Goal: Information Seeking & Learning: Find contact information

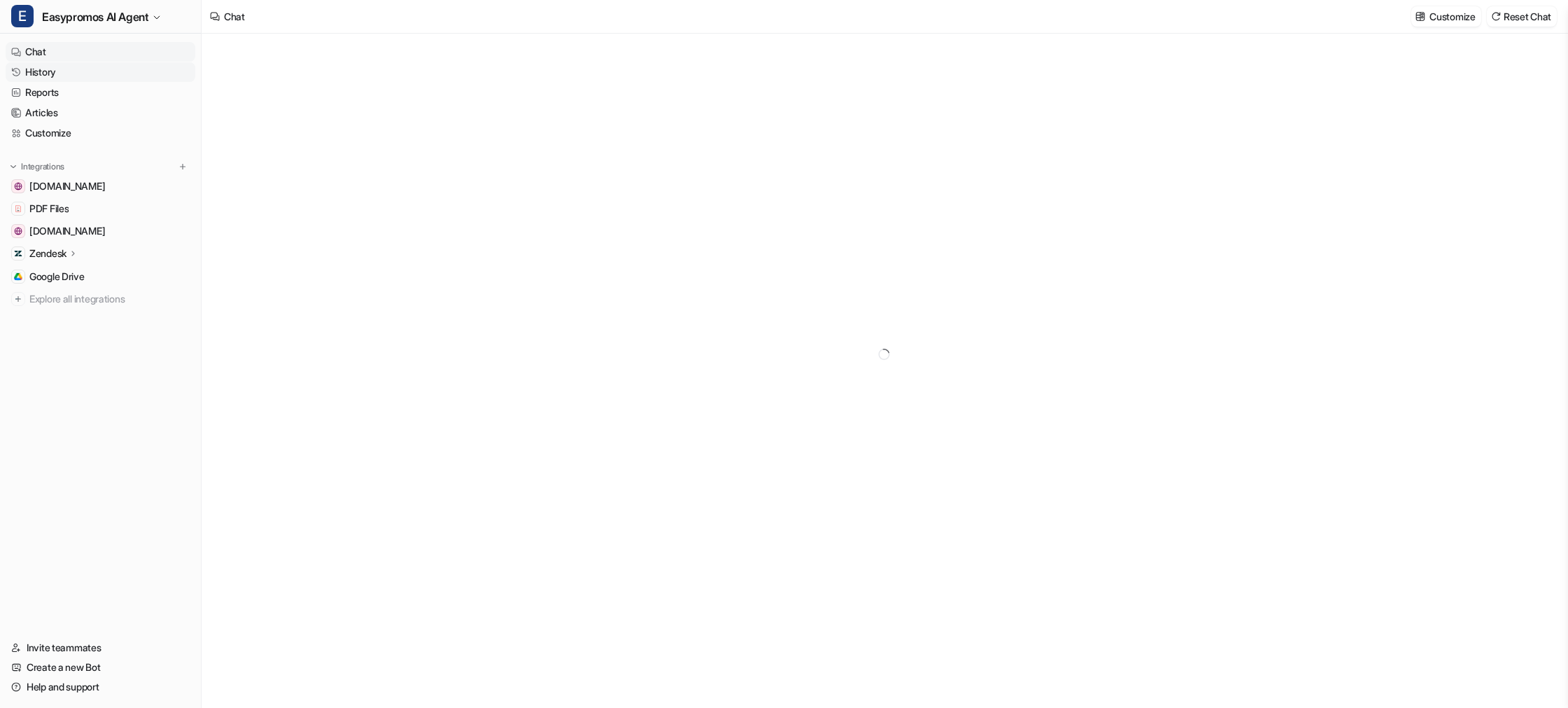
click at [34, 73] on link "History" at bounding box center [100, 72] width 190 height 20
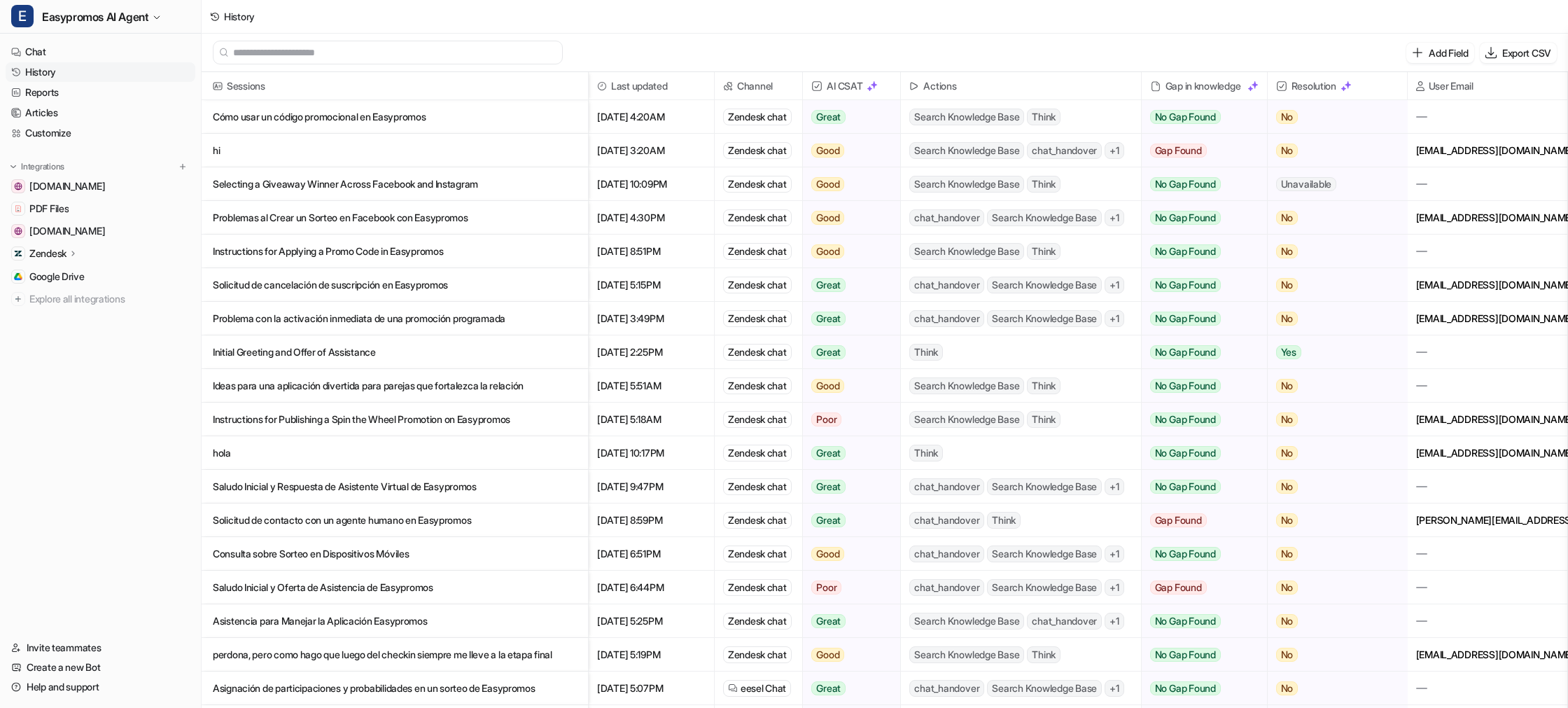
click at [357, 119] on p "Cómo usar un código promocional en Easypromos" at bounding box center [395, 117] width 364 height 34
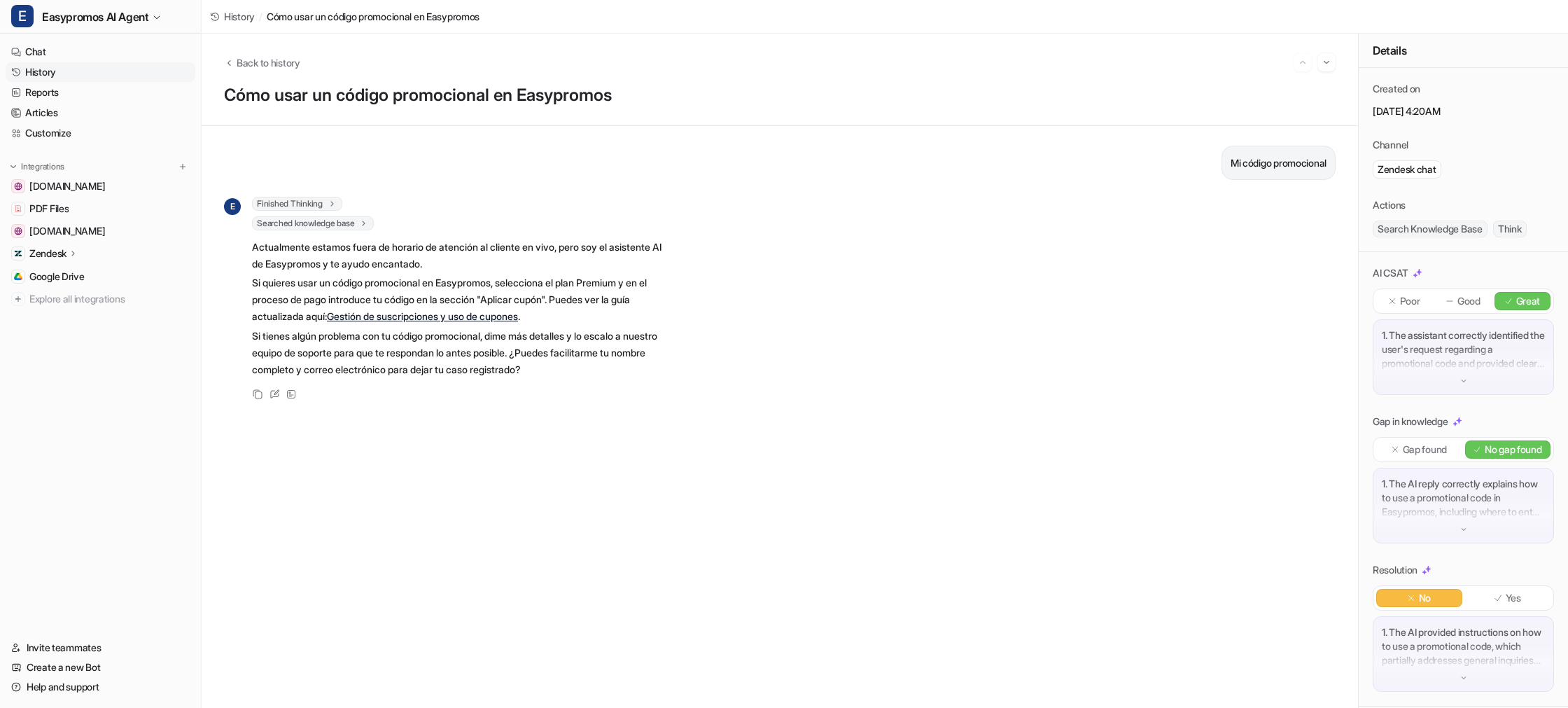
click at [41, 73] on link "History" at bounding box center [100, 72] width 190 height 20
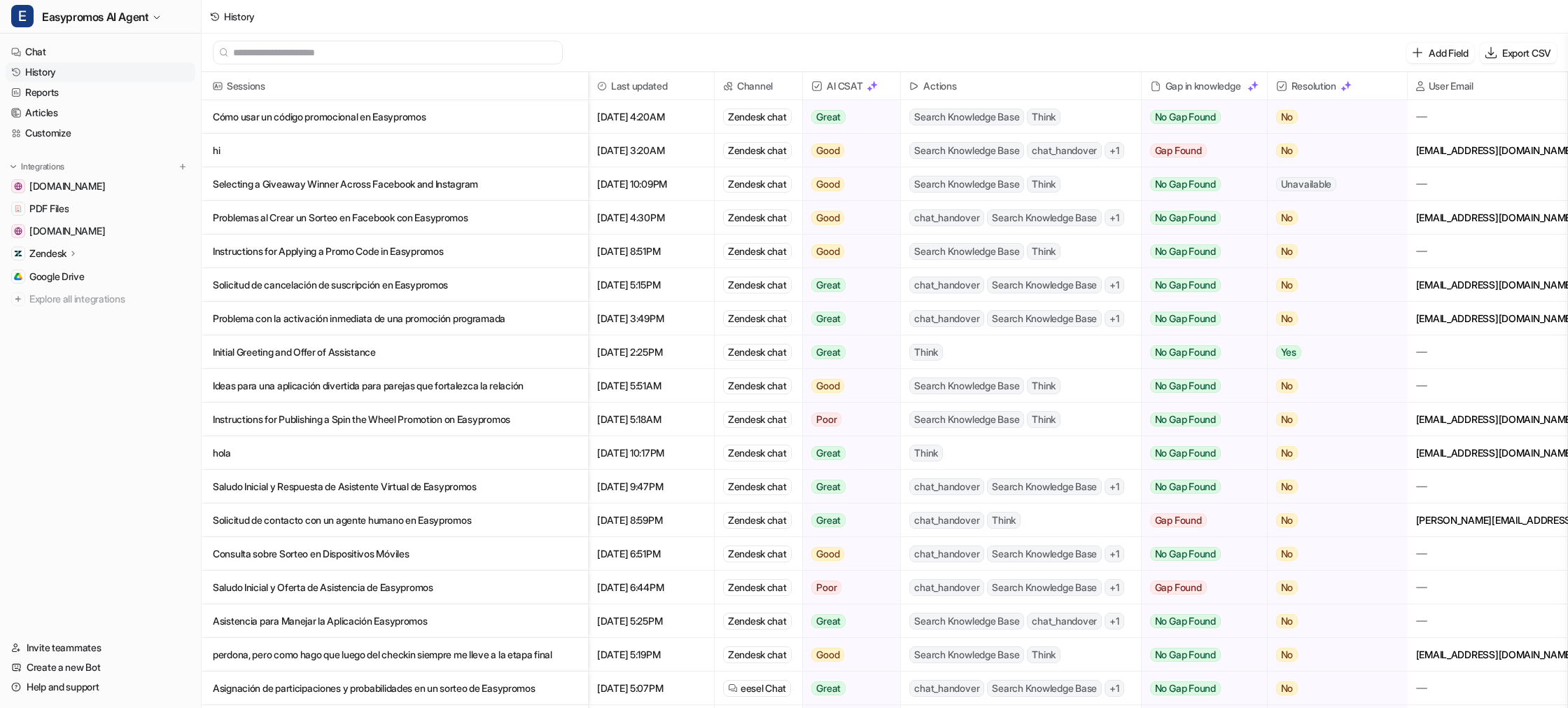
click at [304, 113] on p "Cómo usar un código promocional en Easypromos" at bounding box center [395, 117] width 364 height 34
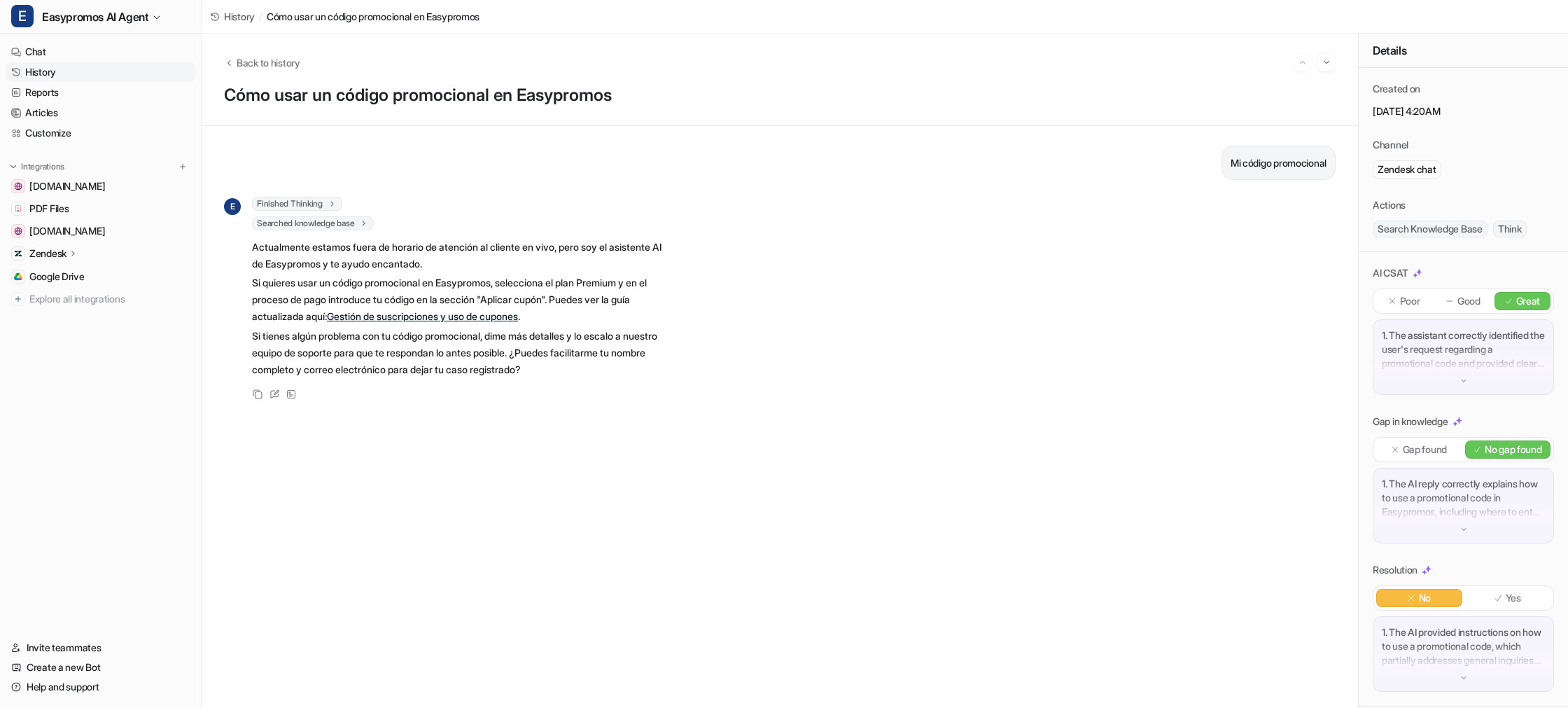
click at [67, 70] on link "History" at bounding box center [100, 72] width 190 height 20
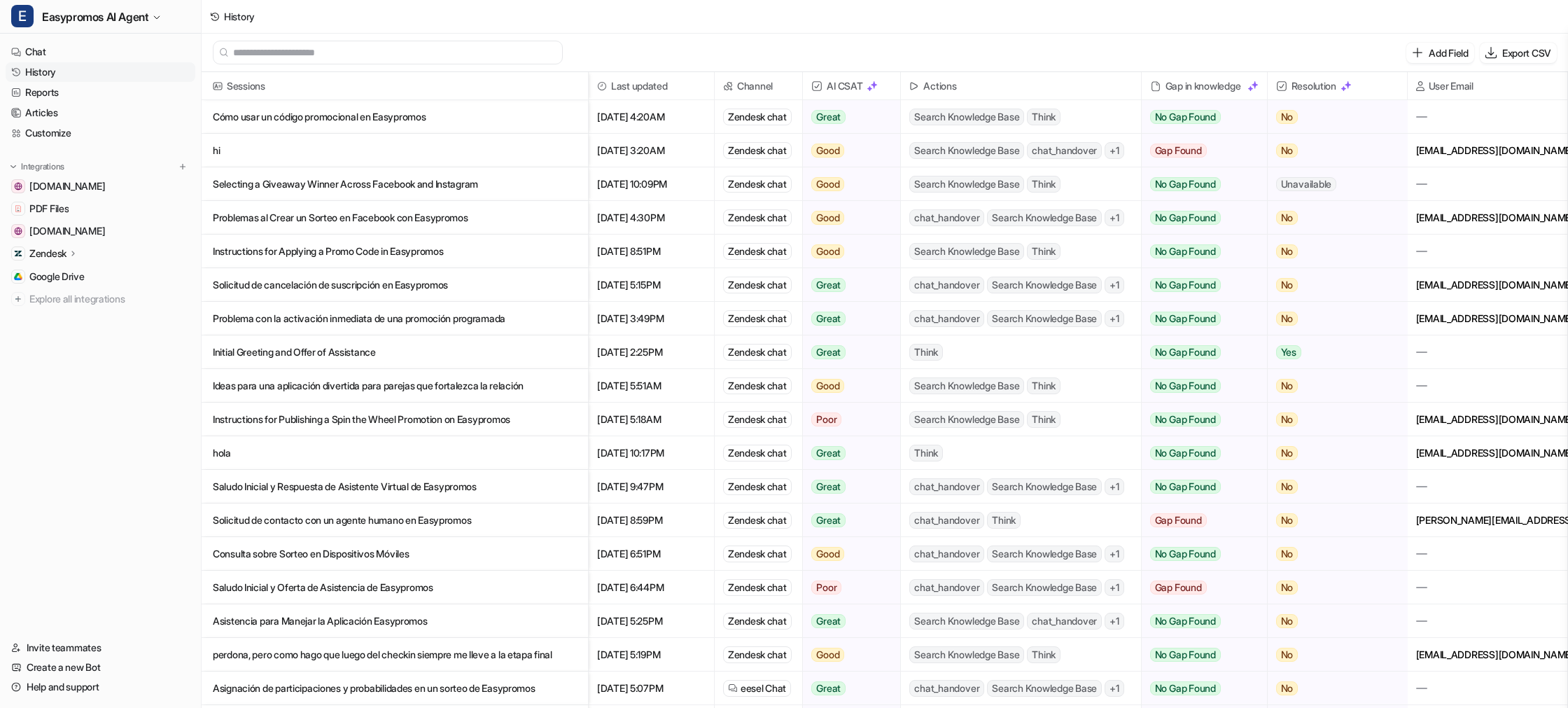
click at [229, 146] on p "hi" at bounding box center [395, 151] width 364 height 34
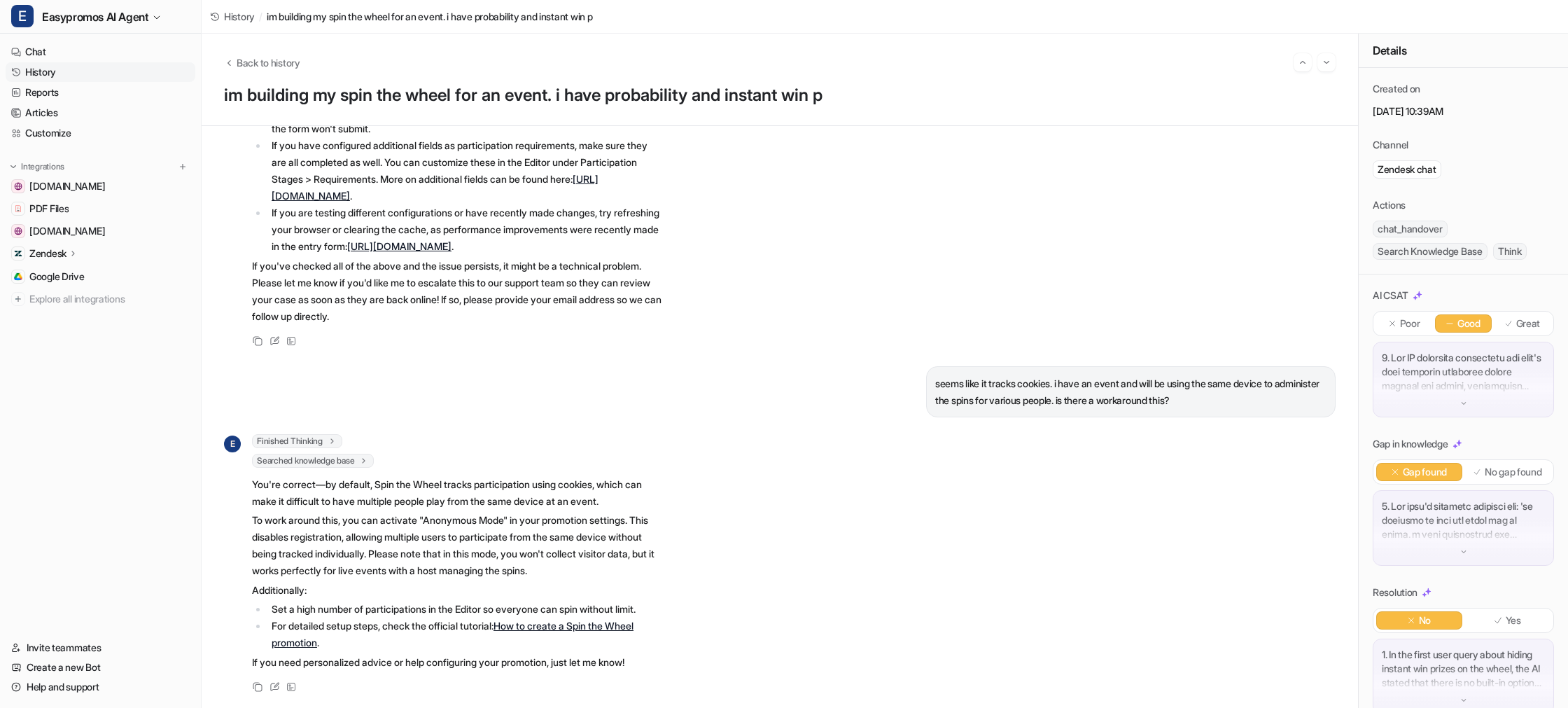
scroll to position [1197, 0]
click at [54, 71] on link "History" at bounding box center [100, 72] width 190 height 20
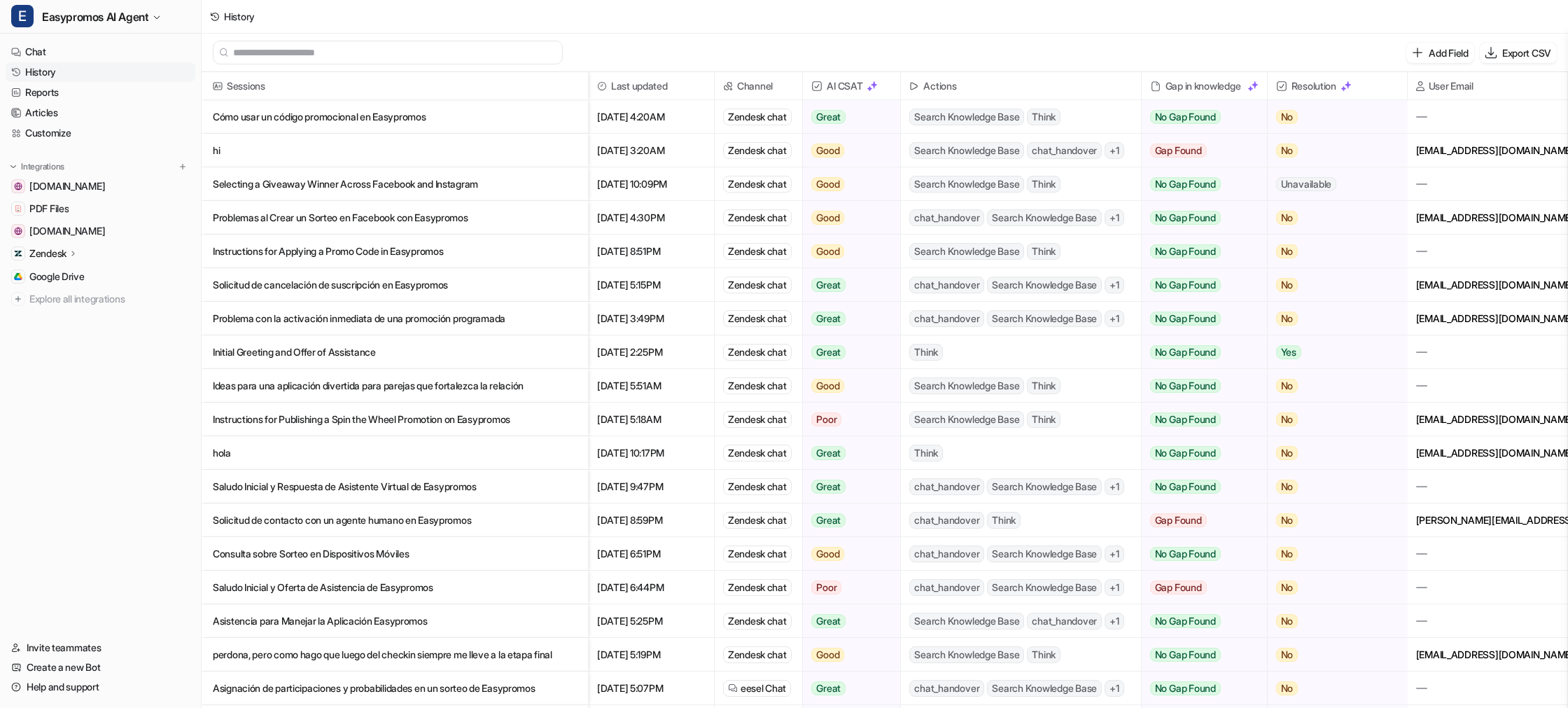
click at [1438, 154] on div "[EMAIL_ADDRESS][DOMAIN_NAME]" at bounding box center [1488, 150] width 160 height 33
click at [1439, 154] on div "[EMAIL_ADDRESS][DOMAIN_NAME]" at bounding box center [1488, 150] width 160 height 33
copy div "[EMAIL_ADDRESS][DOMAIN_NAME]"
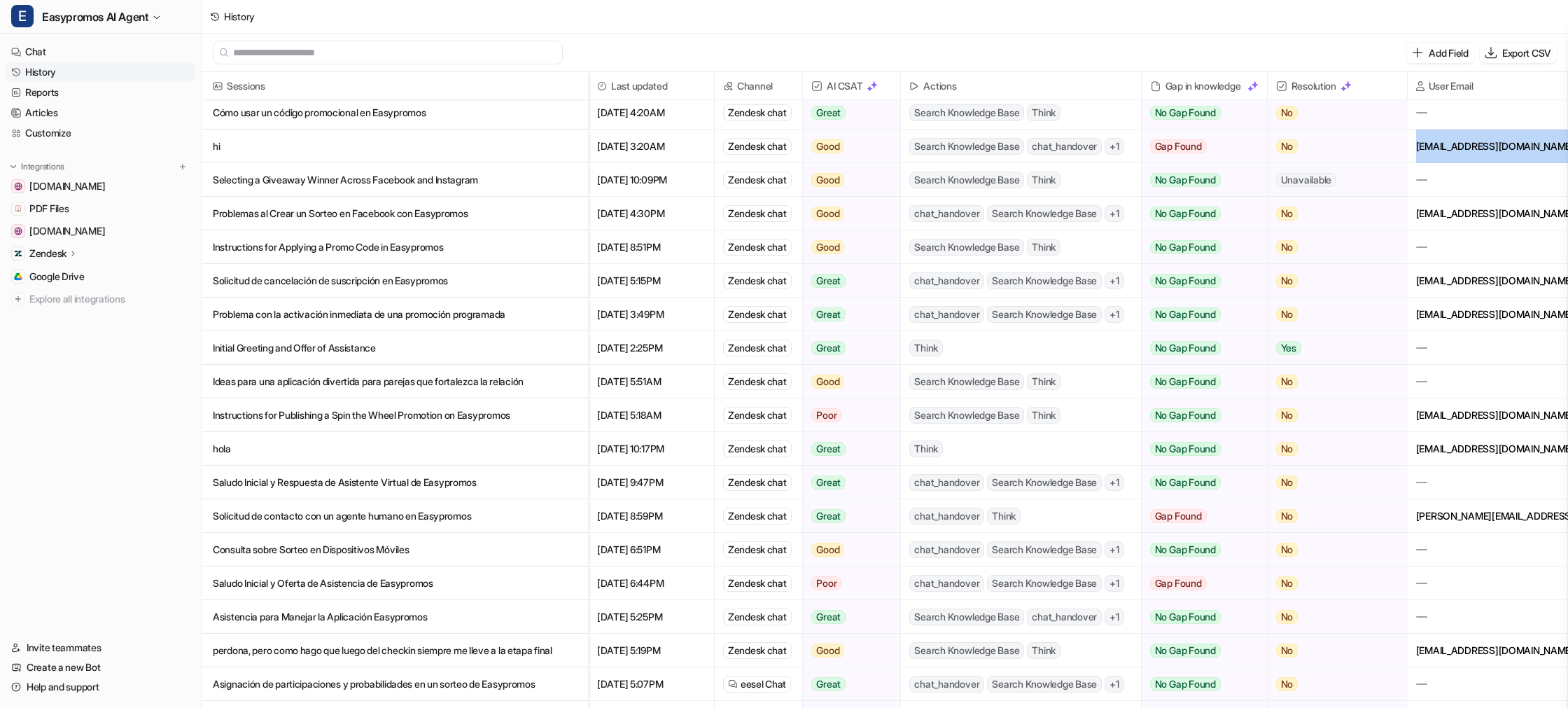
scroll to position [5, 0]
